Goal: Information Seeking & Learning: Learn about a topic

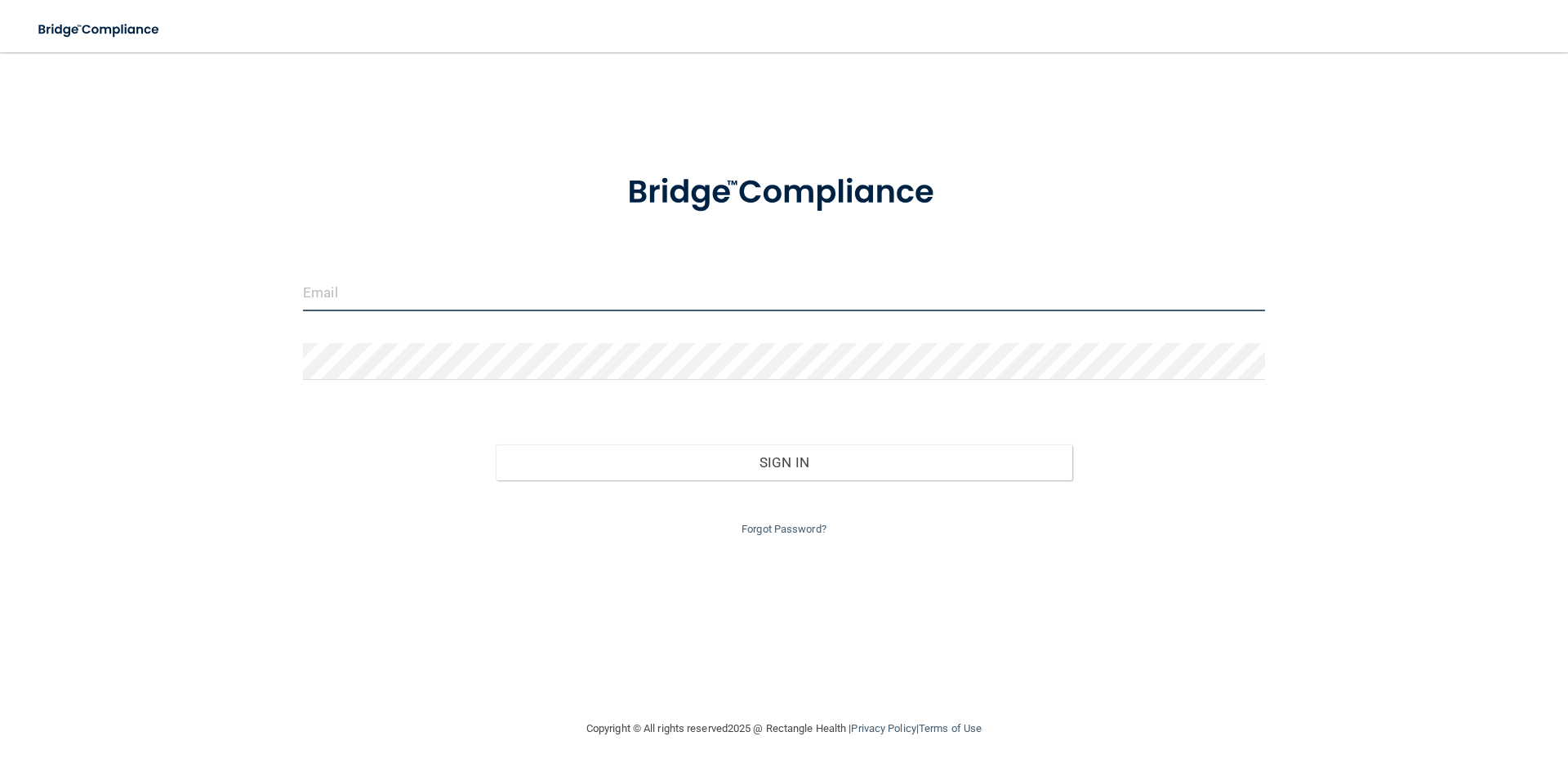
click at [592, 306] on input "email" at bounding box center [784, 293] width 962 height 37
type input "[EMAIL_ADDRESS][DOMAIN_NAME]"
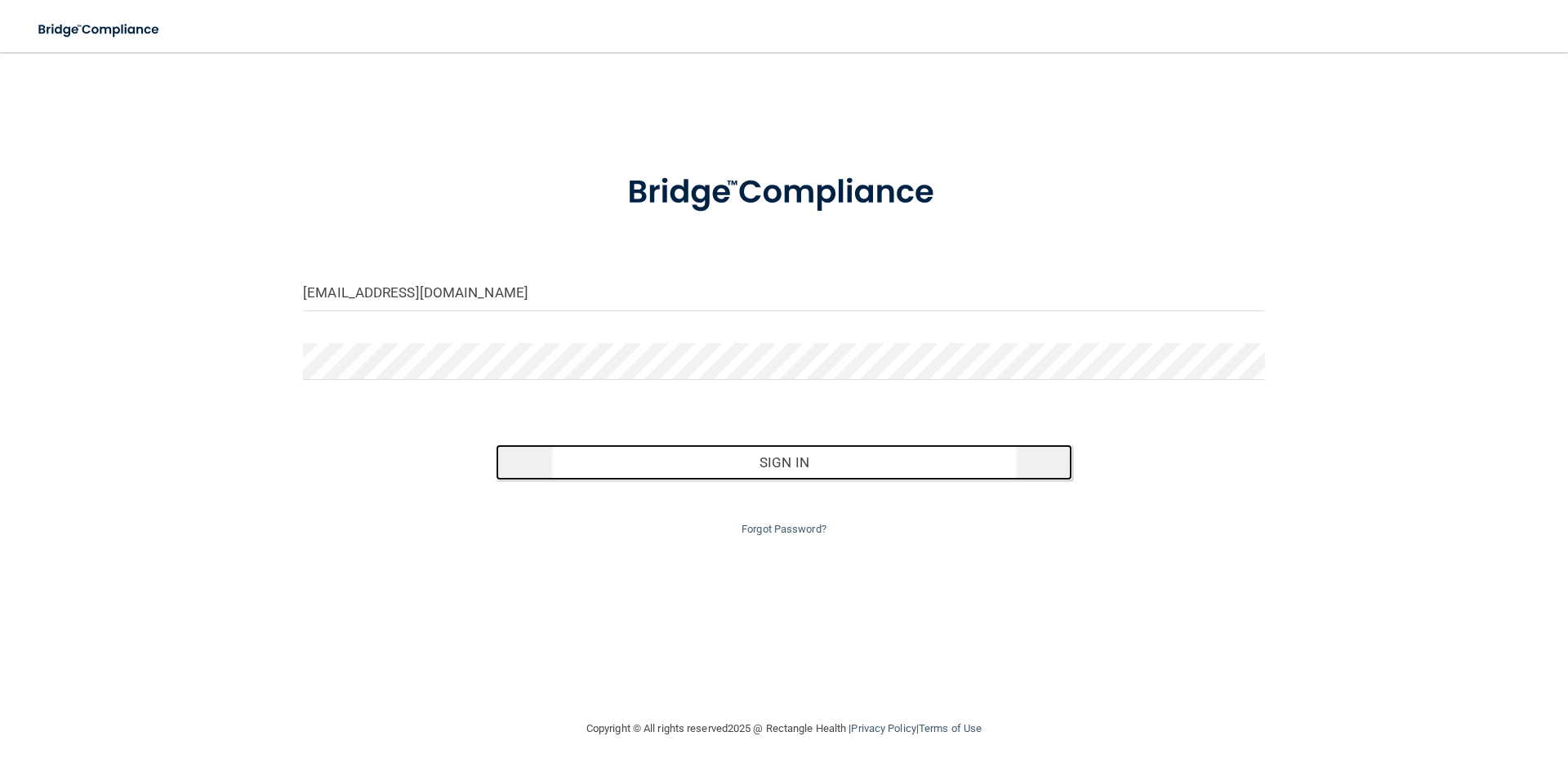
click at [721, 458] on button "Sign In" at bounding box center [784, 462] width 577 height 36
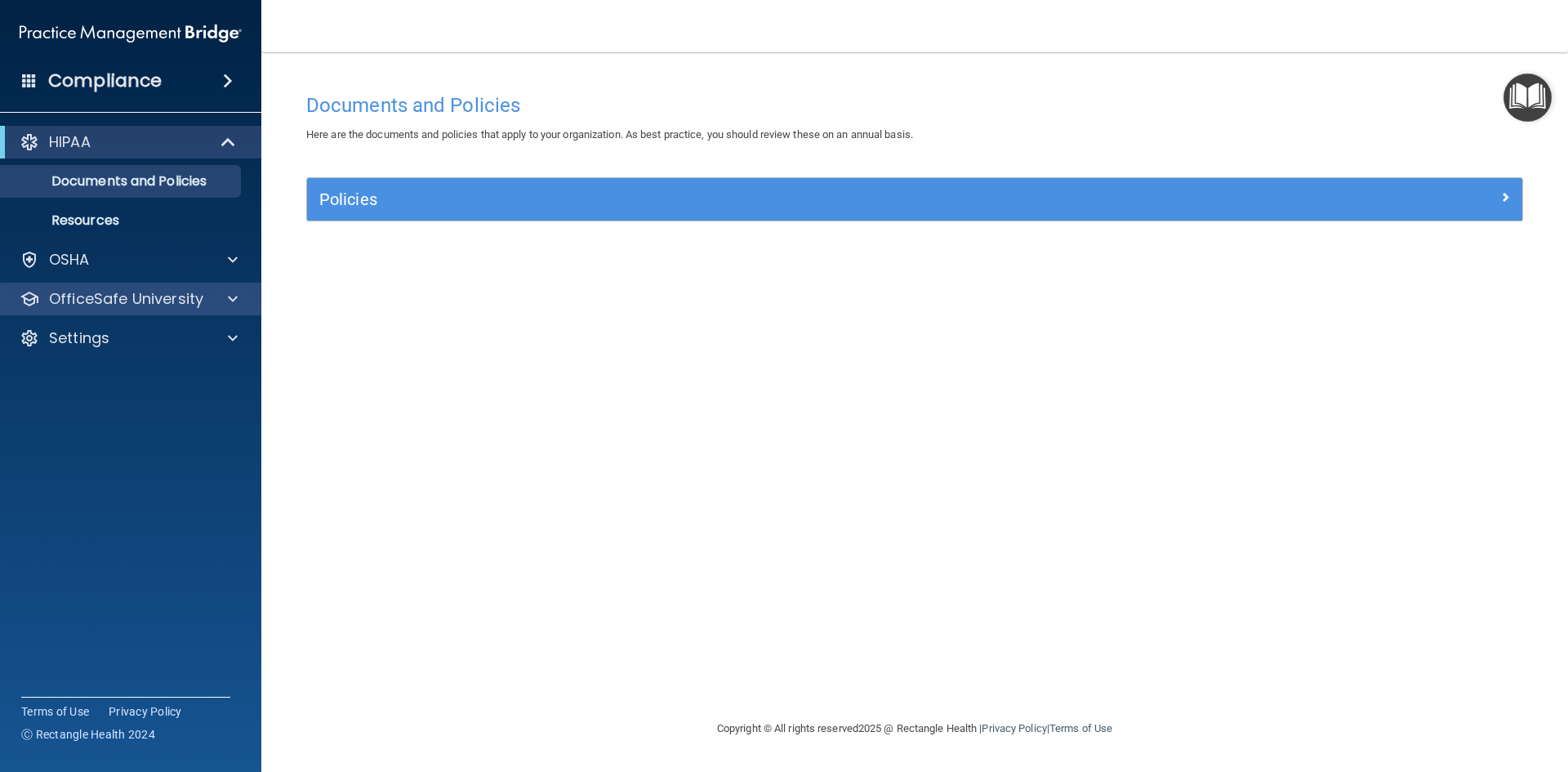
click at [206, 310] on div "OfficeSafe University" at bounding box center [130, 299] width 262 height 33
click at [225, 310] on div "OfficeSafe University" at bounding box center [130, 299] width 262 height 33
click at [228, 307] on span at bounding box center [233, 299] width 10 height 20
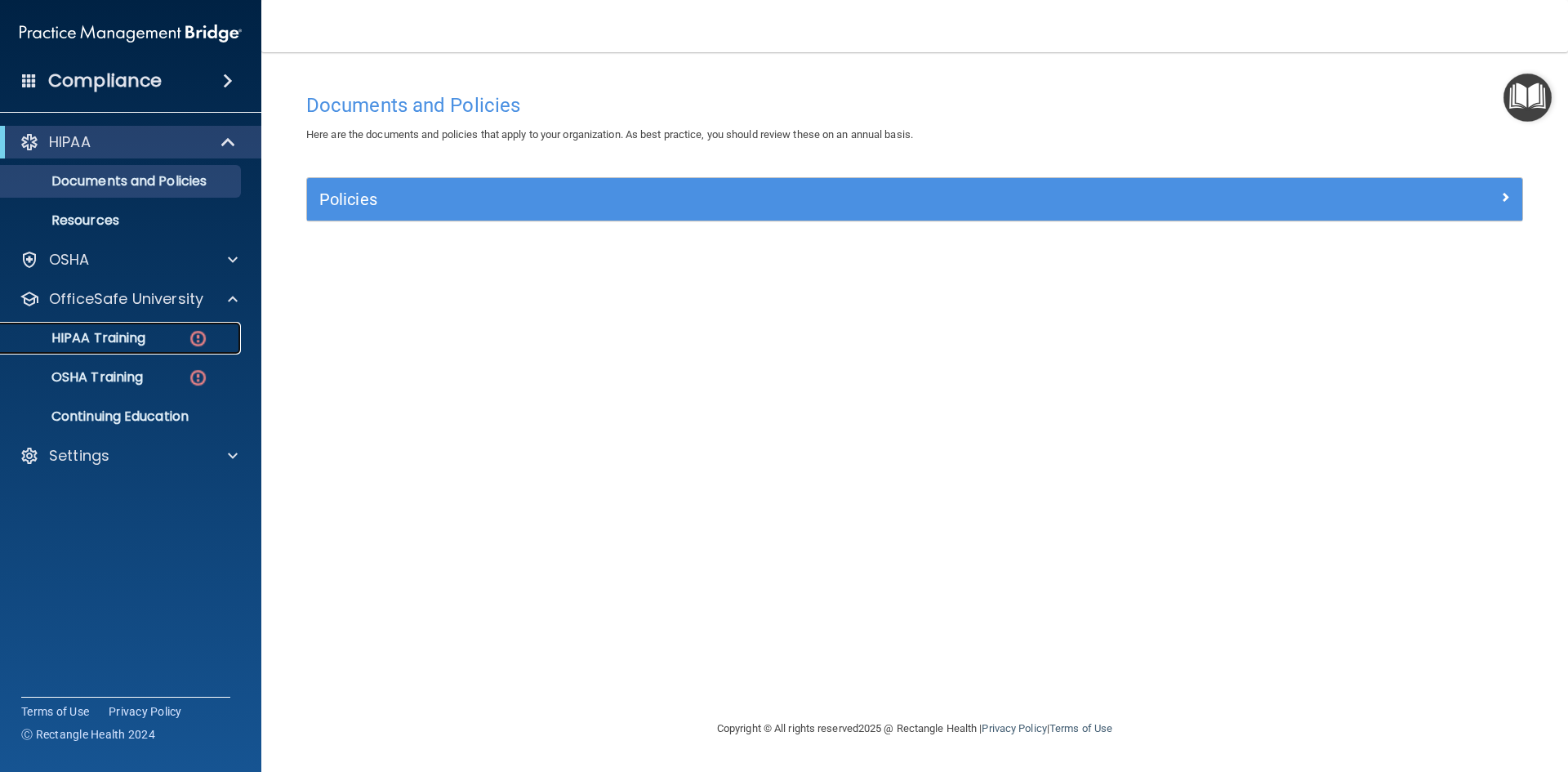
click at [166, 335] on div "HIPAA Training" at bounding box center [122, 338] width 223 height 16
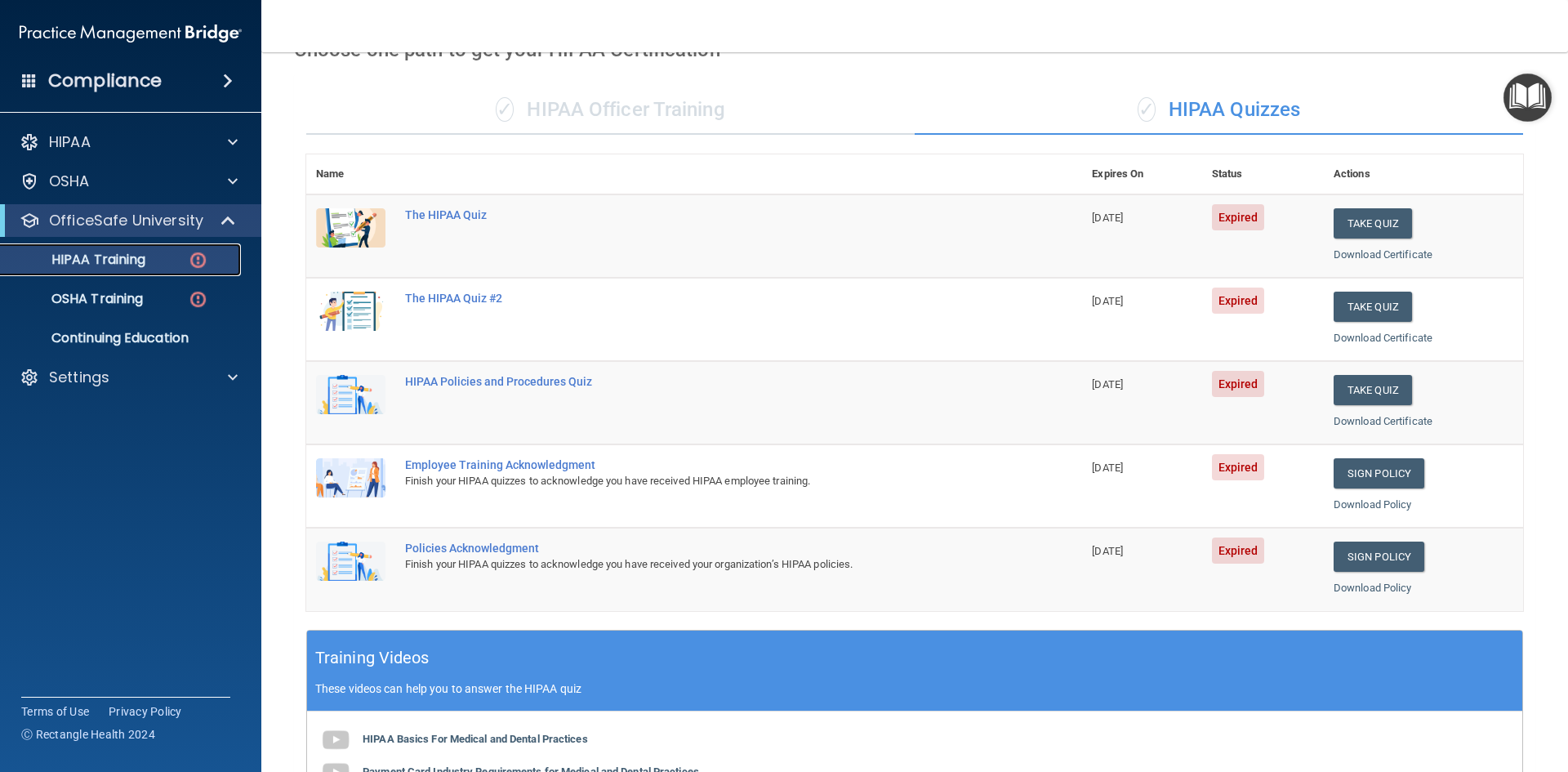
scroll to position [82, 0]
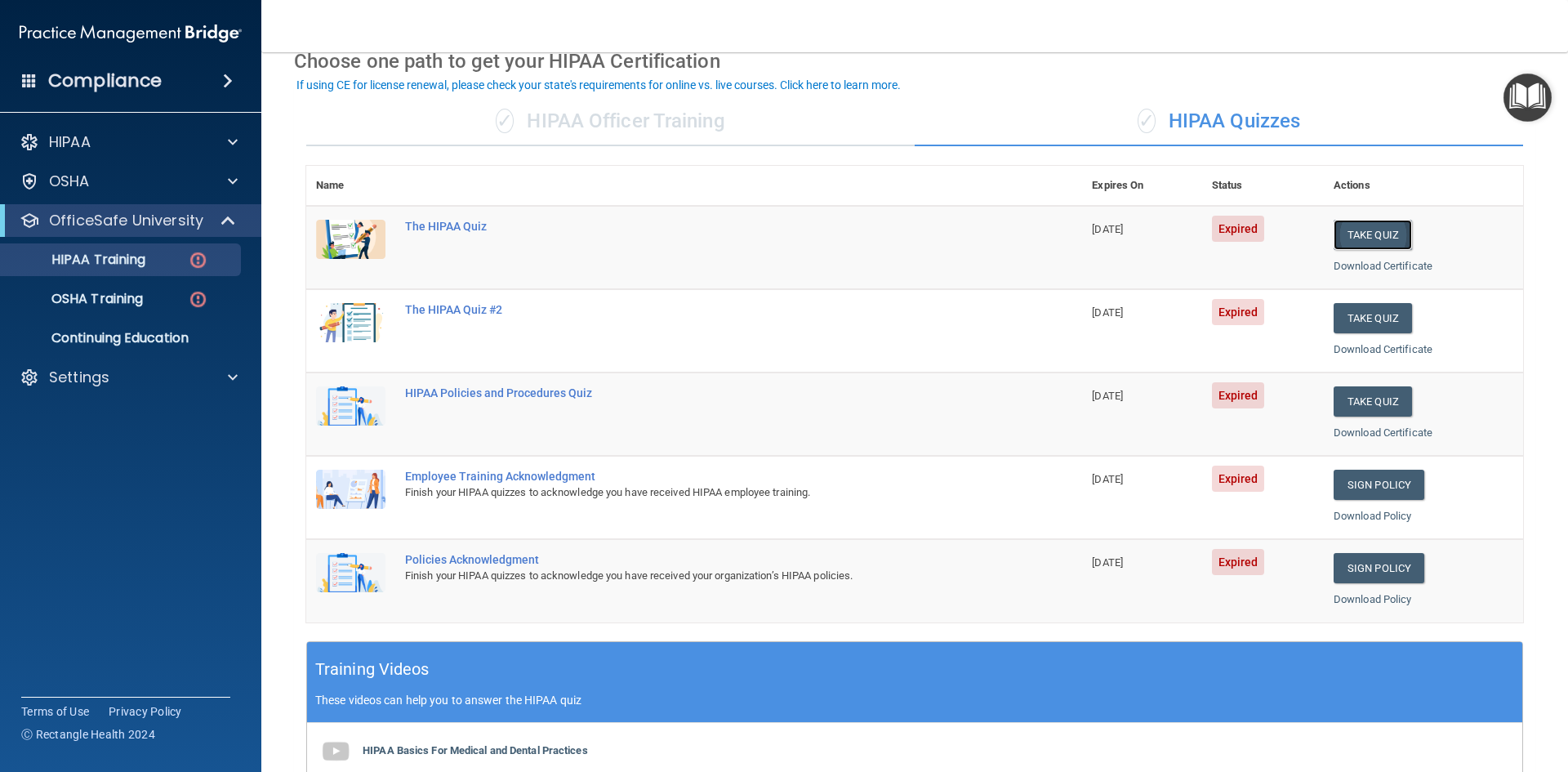
click at [1359, 240] on button "Take Quiz" at bounding box center [1372, 235] width 79 height 30
